Goal: Obtain resource: Download file/media

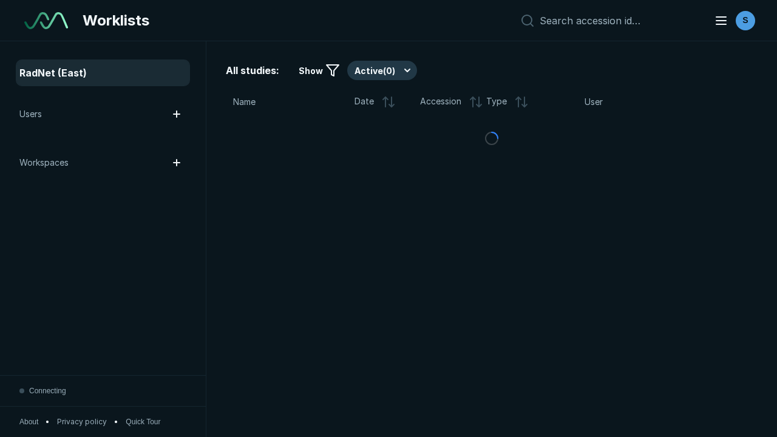
scroll to position [3315, 5056]
